Goal: Information Seeking & Learning: Understand process/instructions

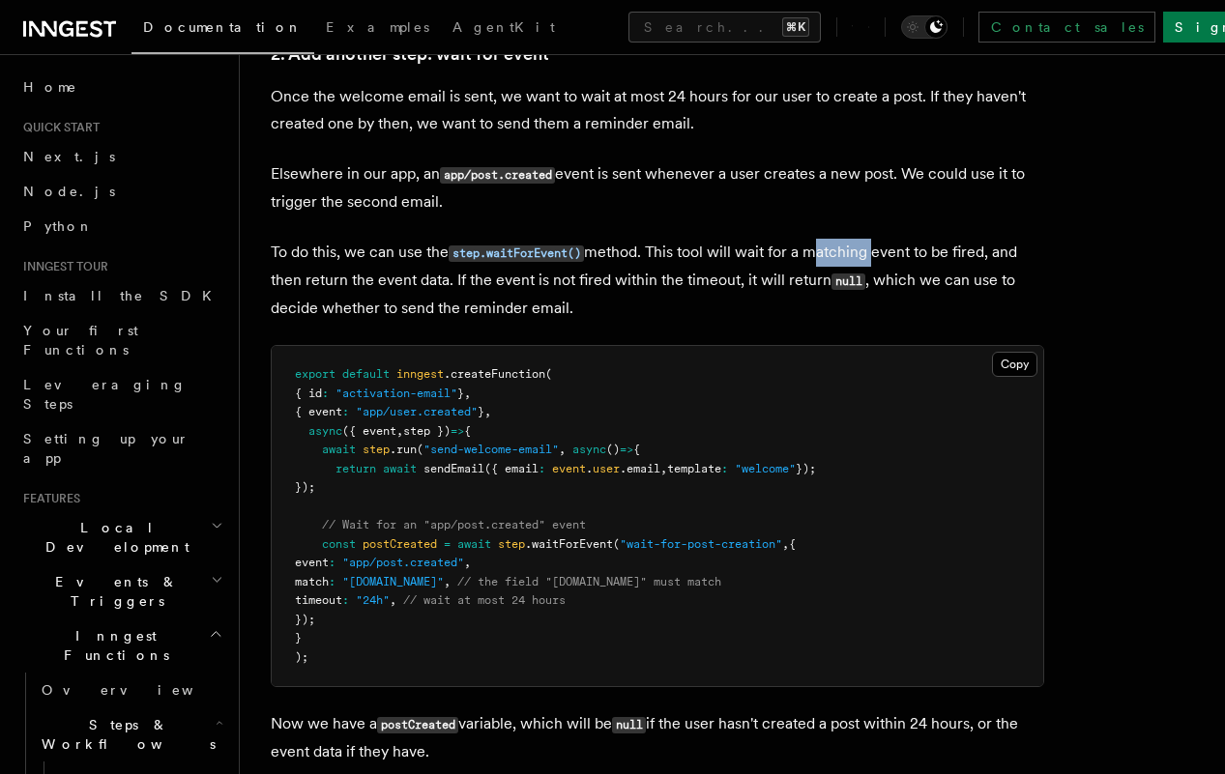
scroll to position [168, 0]
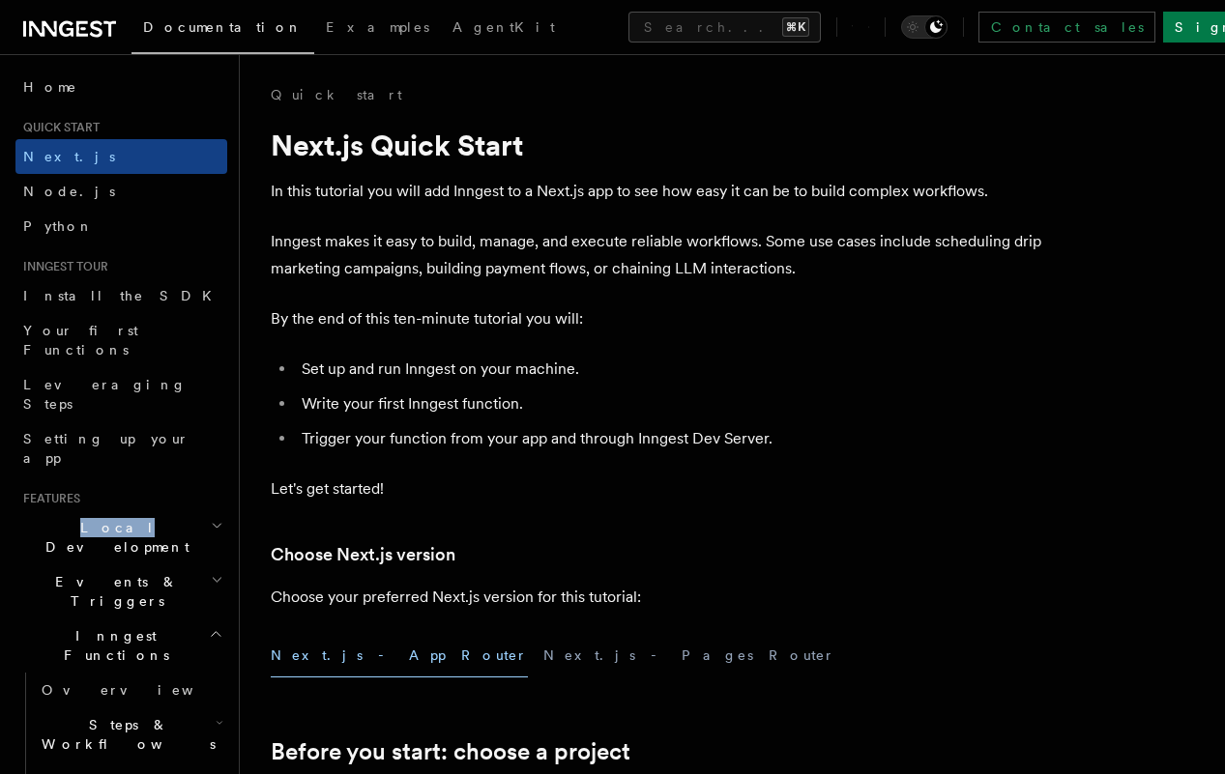
click at [84, 518] on span "Local Development" at bounding box center [112, 537] width 195 height 39
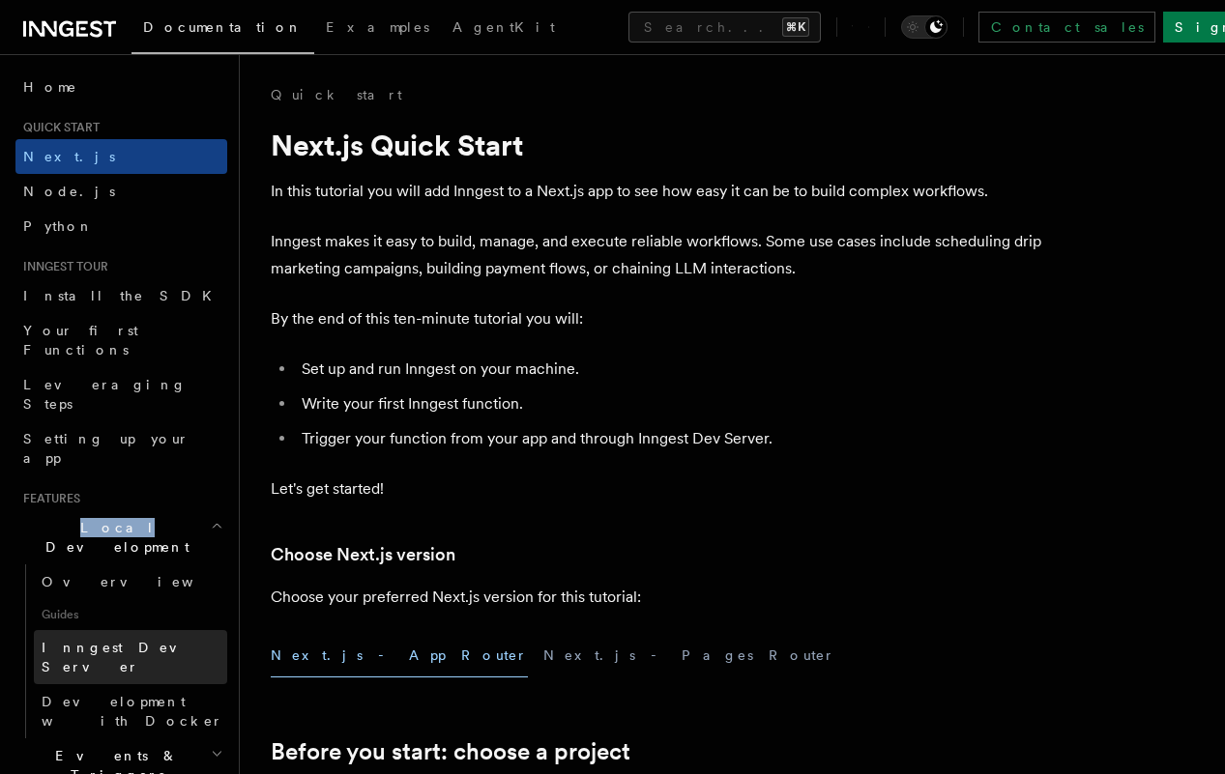
click at [113, 640] on span "Inngest Dev Server" at bounding box center [124, 657] width 165 height 35
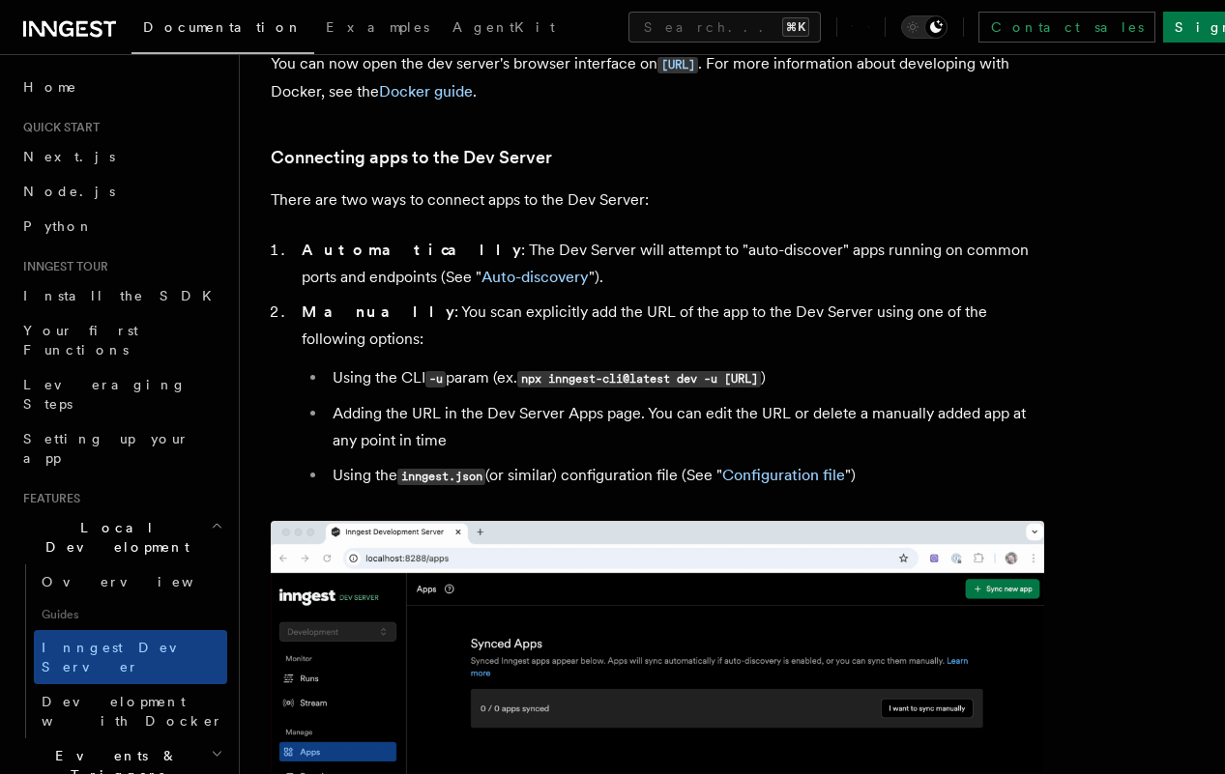
scroll to position [514, 0]
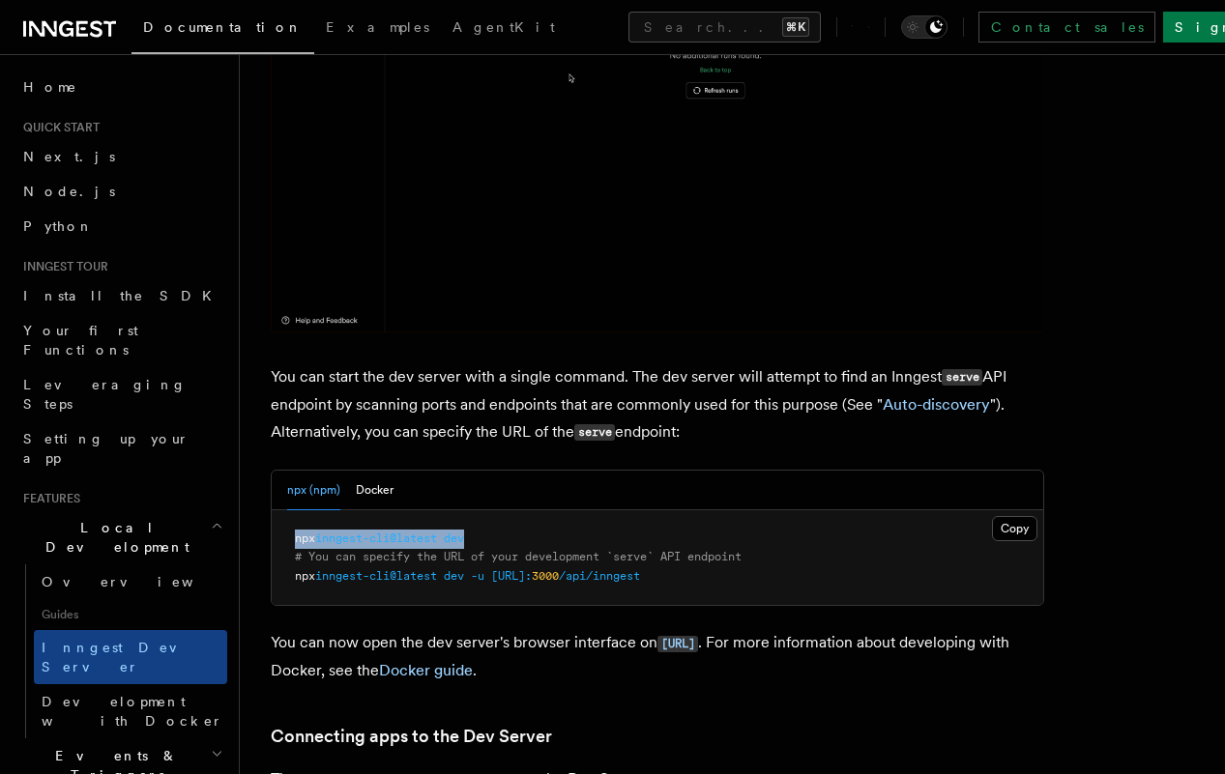
drag, startPoint x: 482, startPoint y: 543, endPoint x: 286, endPoint y: 539, distance: 196.3
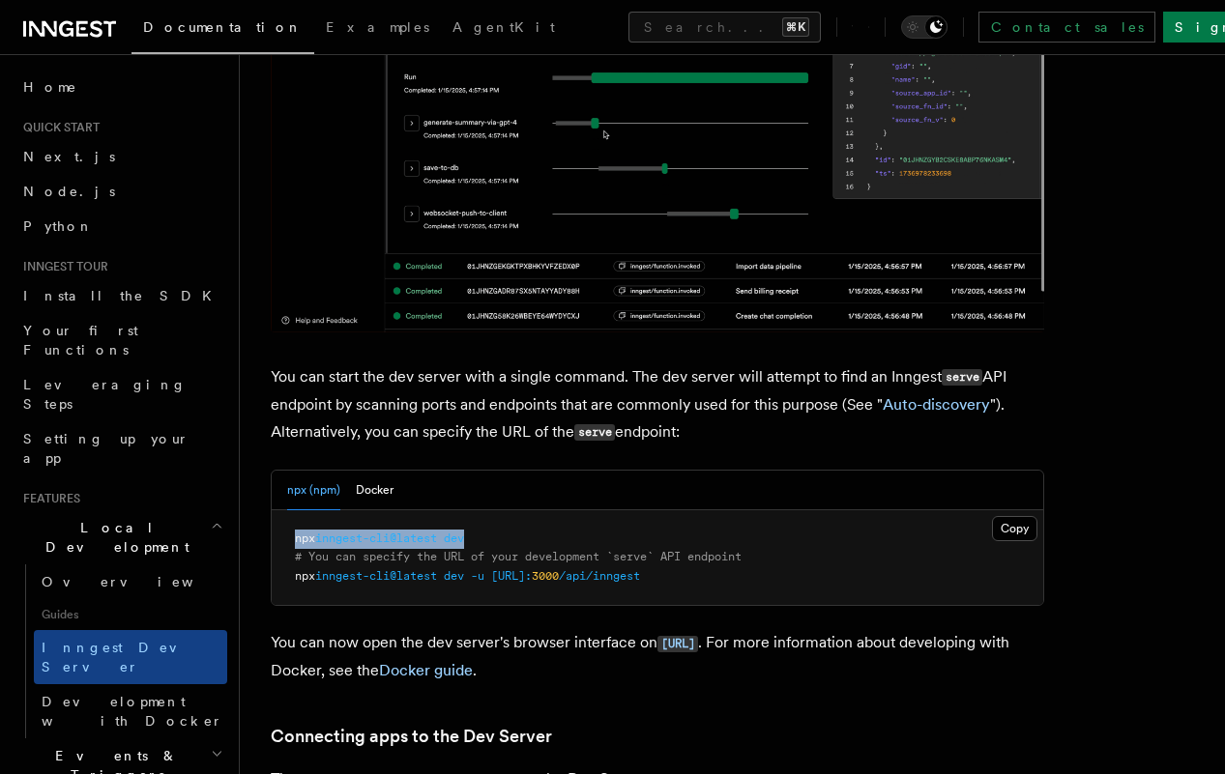
click at [286, 539] on pre "npx inngest-cli@latest dev # You can specify the URL of your development `serve…" at bounding box center [658, 558] width 772 height 96
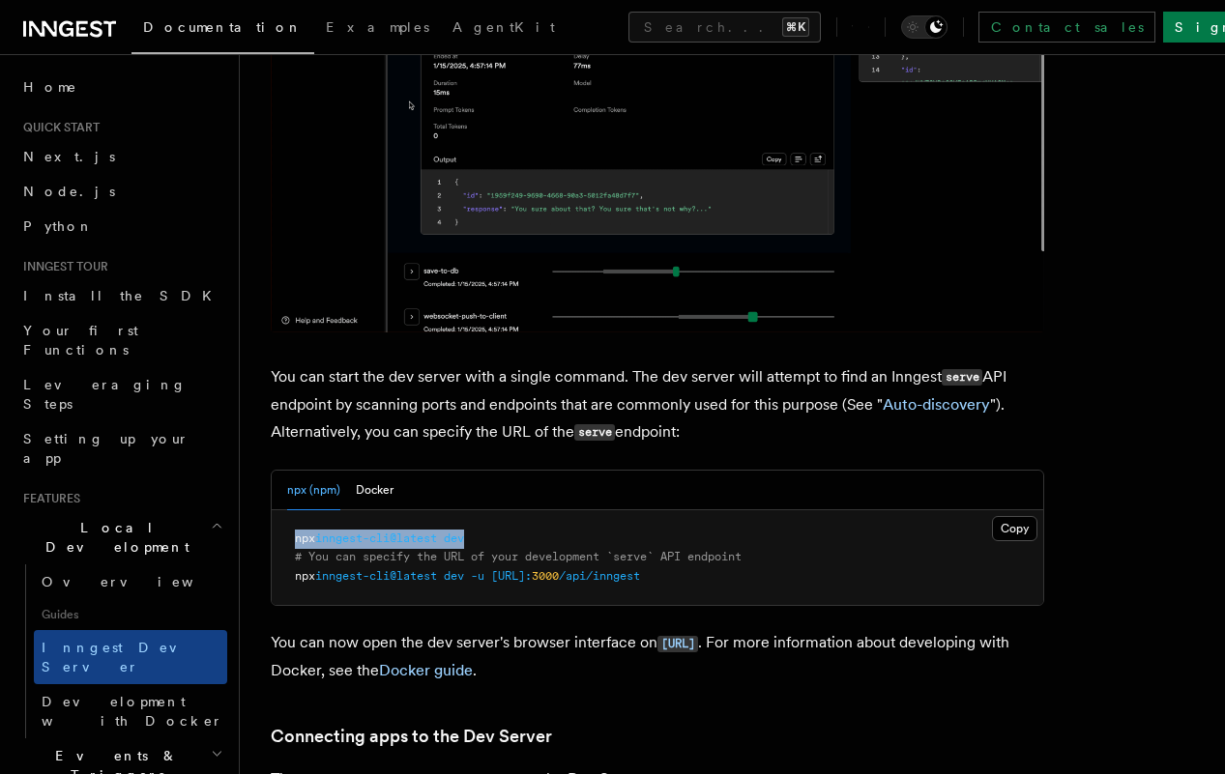
copy span "npx inngest-cli@latest dev"
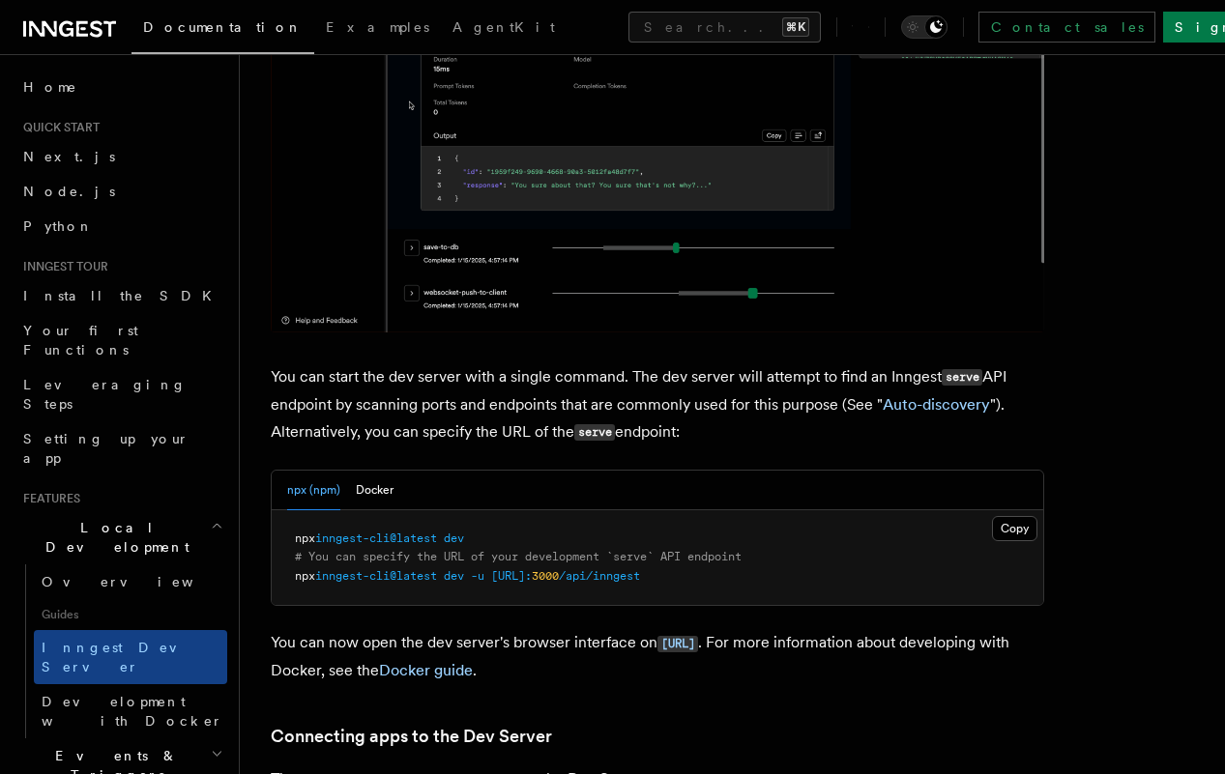
click at [456, 400] on p "You can start the dev server with a single command. The dev server will attempt…" at bounding box center [657, 405] width 773 height 83
